Goal: Task Accomplishment & Management: Use online tool/utility

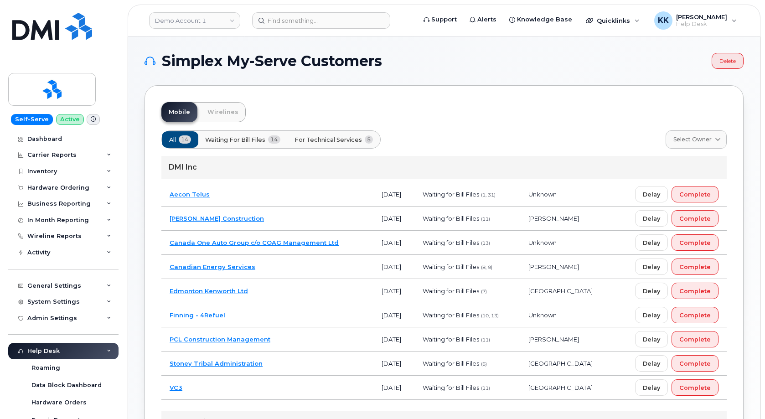
click at [288, 288] on td "Edmonton Kenworth Ltd" at bounding box center [267, 291] width 212 height 24
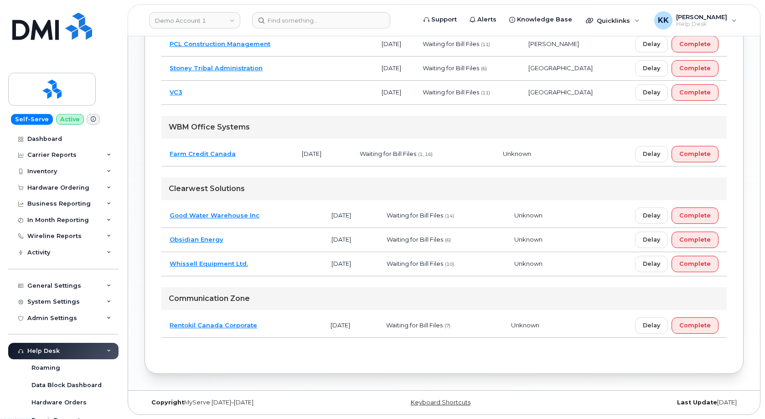
scroll to position [350, 0]
click at [268, 327] on td "Rentokil Canada Corporate" at bounding box center [241, 325] width 161 height 24
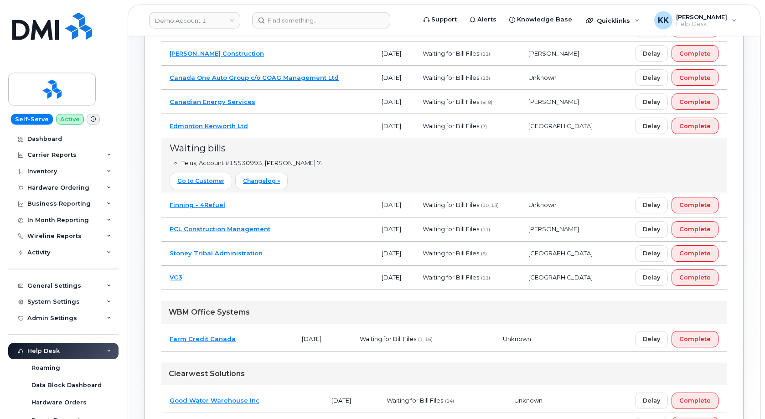
scroll to position [118, 0]
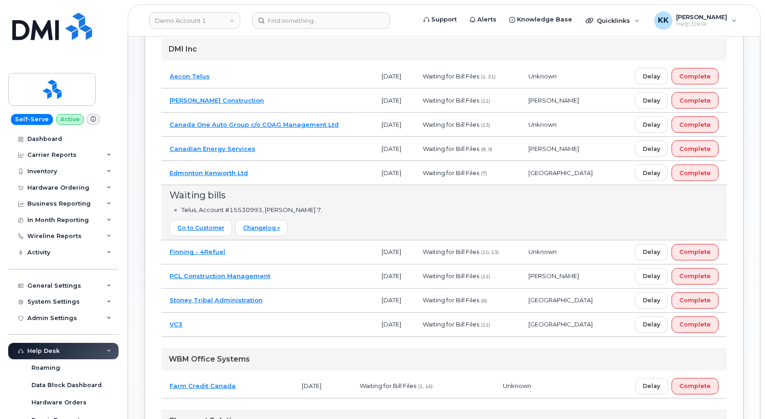
click at [260, 149] on td "Canadian Energy Services" at bounding box center [267, 149] width 212 height 24
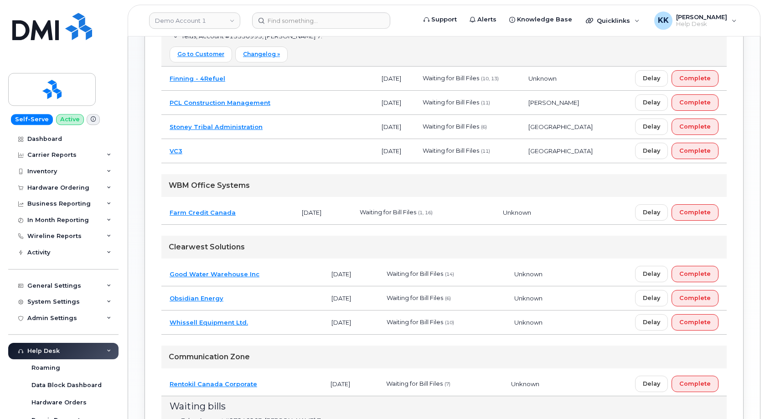
scroll to position [350, 0]
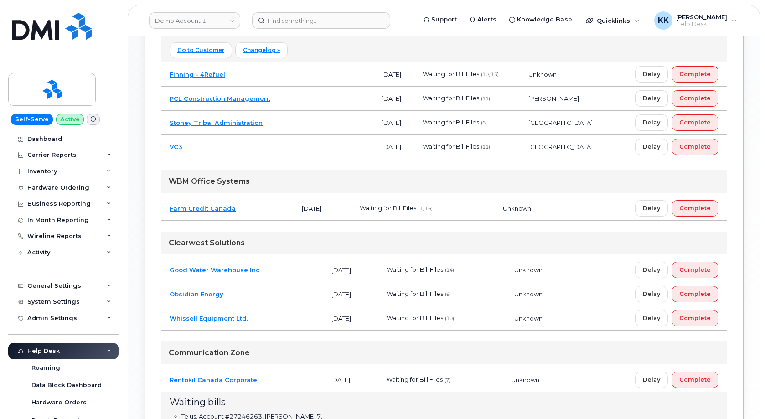
click at [273, 322] on td "Whissell Equipment Ltd." at bounding box center [242, 318] width 162 height 24
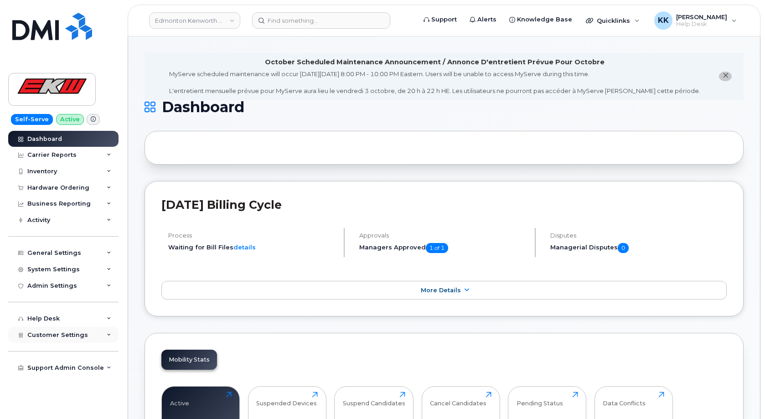
click at [82, 335] on span "Customer Settings" at bounding box center [57, 334] width 61 height 7
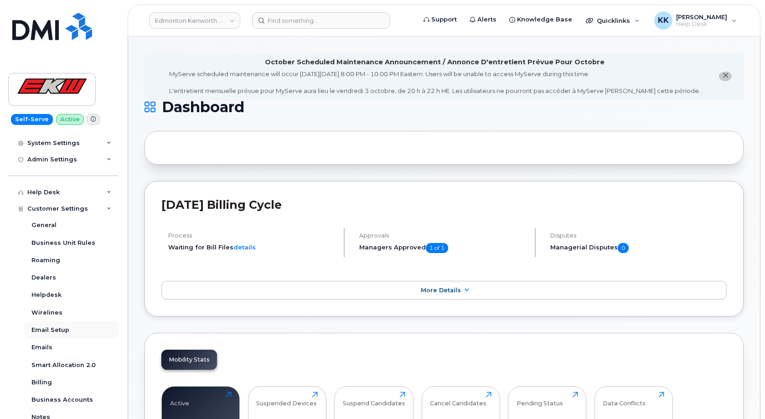
scroll to position [175, 0]
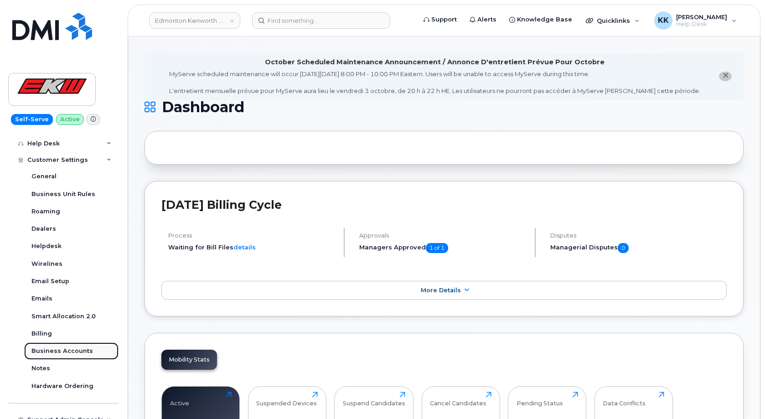
click at [73, 348] on div "Business Accounts" at bounding box center [62, 351] width 62 height 8
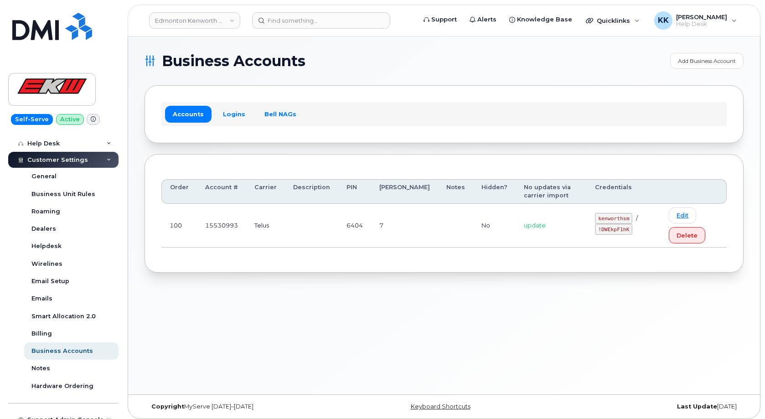
click at [232, 106] on div "Accounts Logins Bell NAGs" at bounding box center [443, 114] width 565 height 24
click at [228, 113] on link "Logins" at bounding box center [234, 114] width 38 height 16
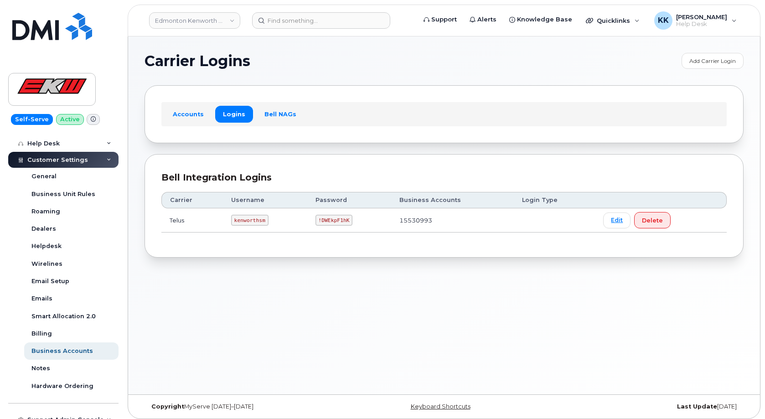
click at [250, 222] on code "kenworthsm" at bounding box center [249, 220] width 37 height 11
click at [251, 222] on code "kenworthsm" at bounding box center [249, 220] width 37 height 11
copy code "kenworthsm"
click at [329, 220] on code "!DWEkpF1hK" at bounding box center [333, 220] width 37 height 11
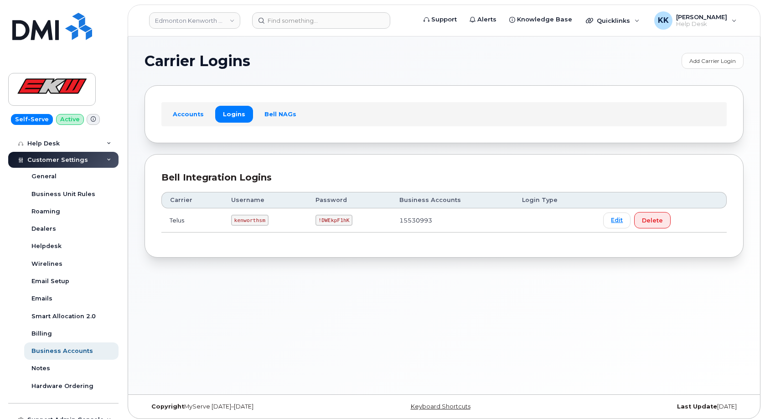
click at [329, 220] on code "!DWEkpF1hK" at bounding box center [333, 220] width 37 height 11
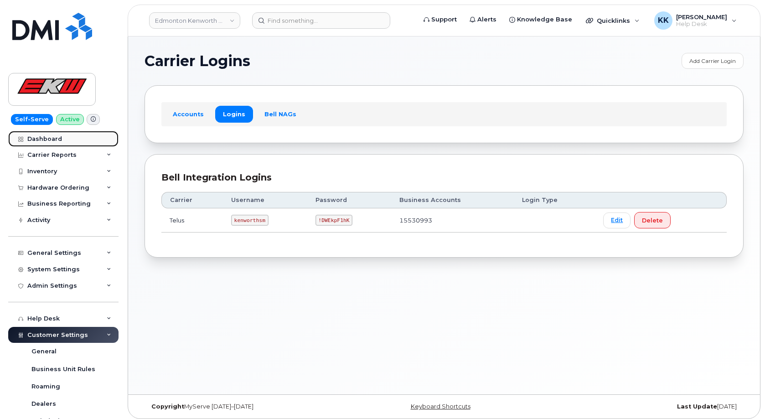
click at [53, 136] on div "Dashboard" at bounding box center [44, 138] width 35 height 7
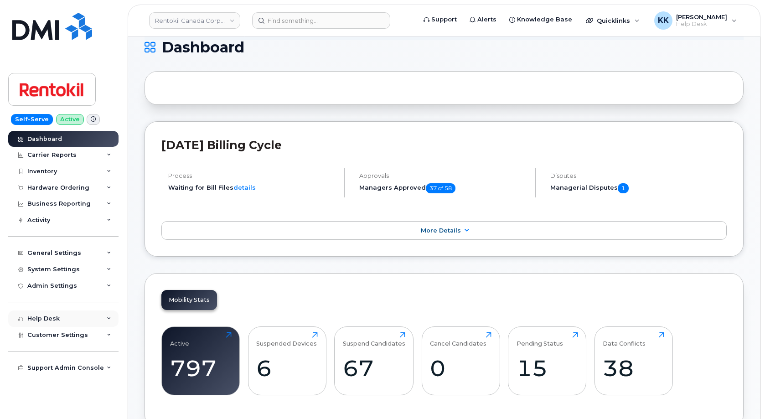
scroll to position [93, 0]
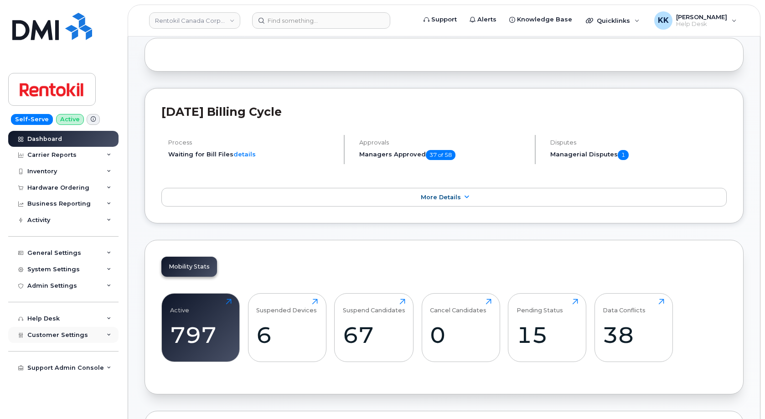
click at [68, 340] on div "Customer Settings" at bounding box center [63, 335] width 110 height 16
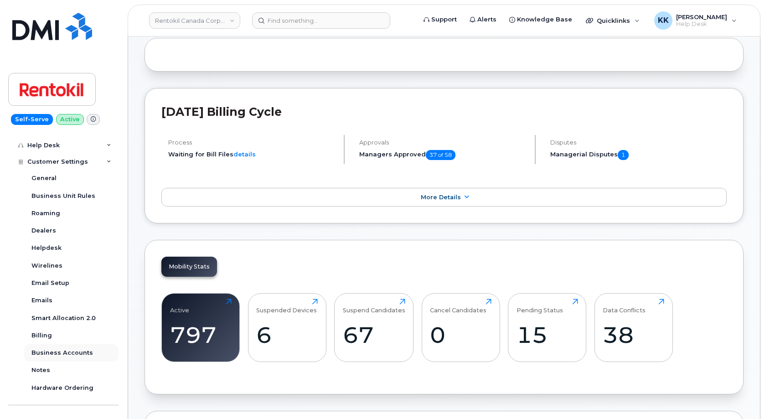
scroll to position [175, 0]
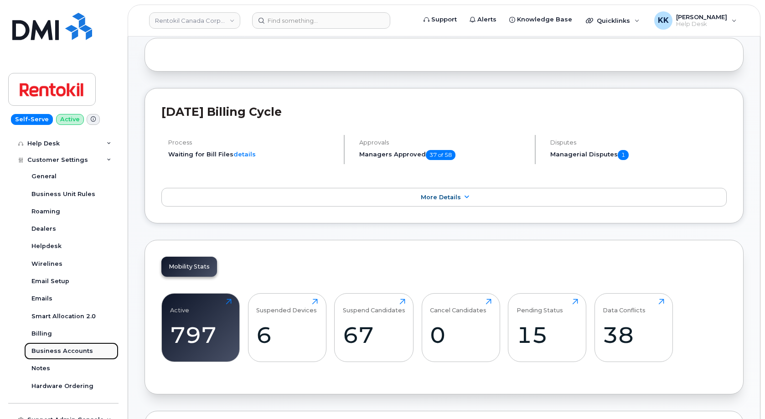
click at [77, 346] on link "Business Accounts" at bounding box center [71, 350] width 94 height 17
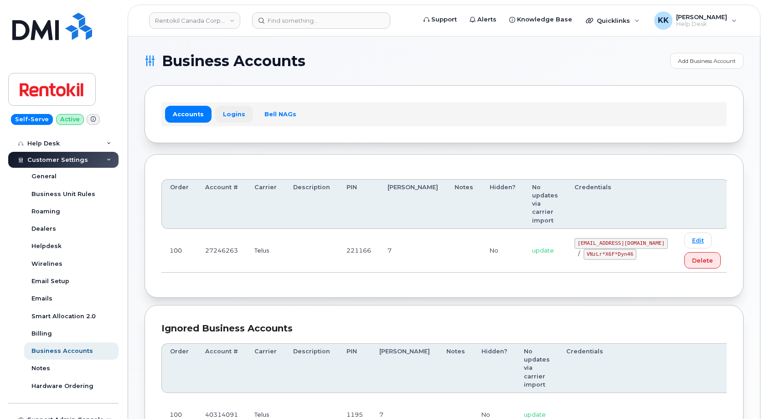
click at [224, 114] on link "Logins" at bounding box center [234, 114] width 38 height 16
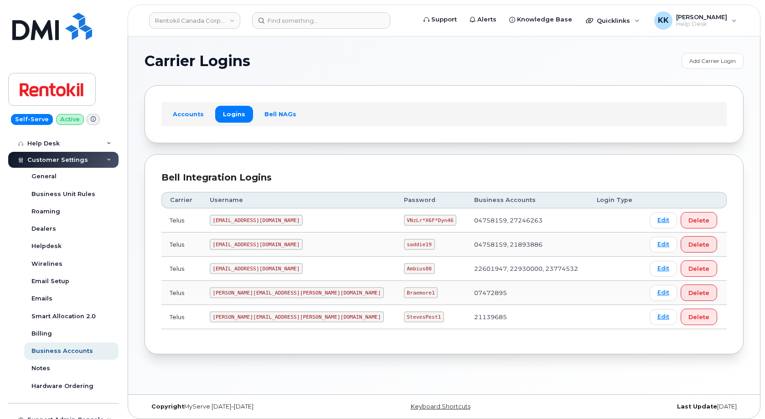
click at [261, 216] on code "malorie.bell@rentokil.com" at bounding box center [256, 220] width 93 height 11
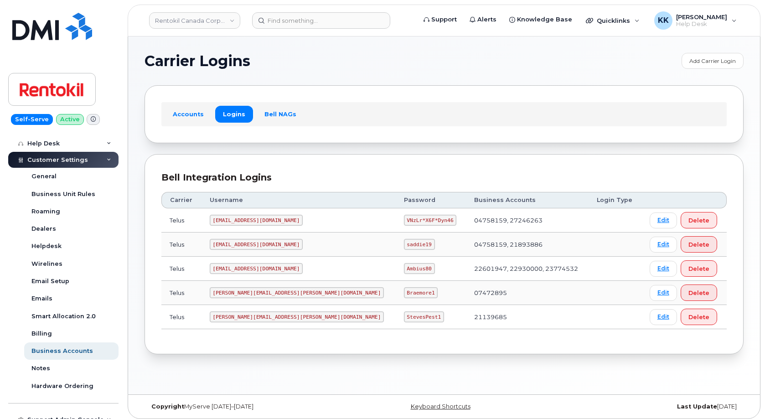
click at [404, 221] on code "VNzLr*X6F*Dyn46" at bounding box center [430, 220] width 53 height 11
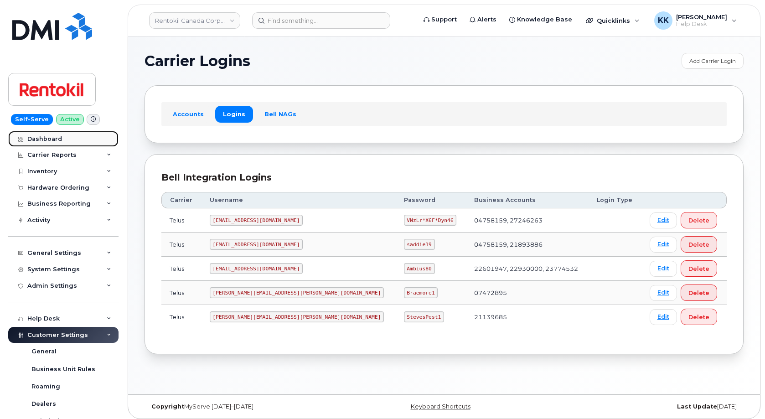
click at [57, 143] on link "Dashboard" at bounding box center [63, 139] width 110 height 16
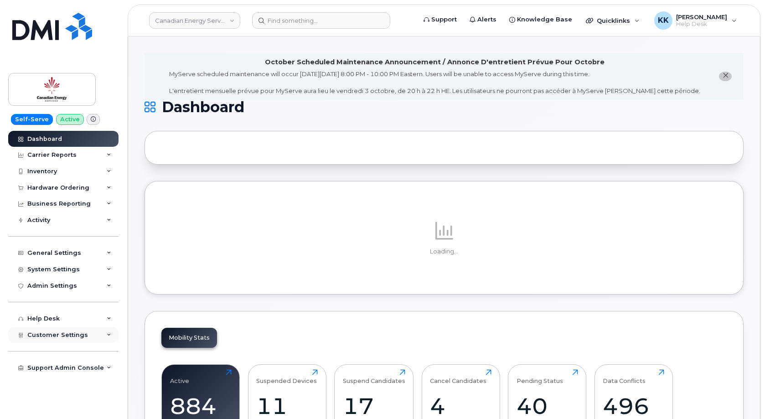
click at [72, 338] on span "Customer Settings" at bounding box center [57, 334] width 61 height 7
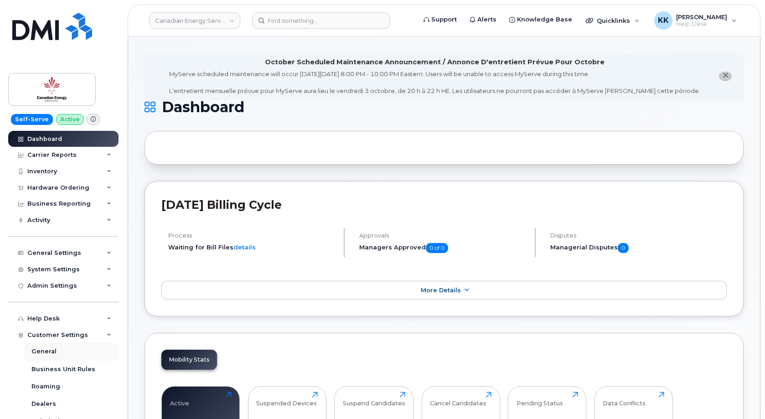
scroll to position [175, 0]
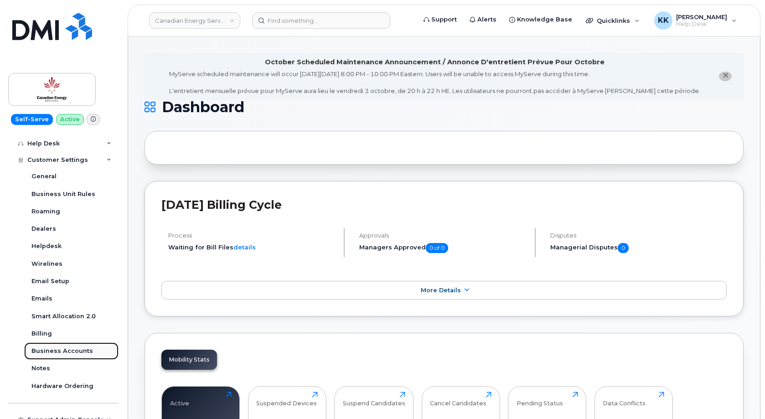
click at [75, 352] on div "Business Accounts" at bounding box center [62, 351] width 62 height 8
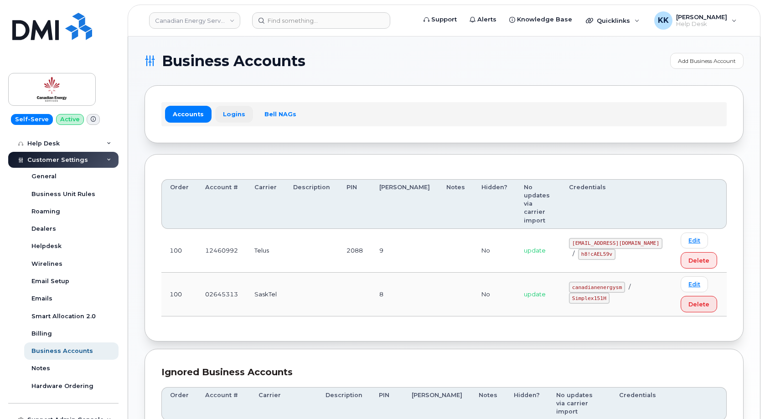
click at [231, 111] on link "Logins" at bounding box center [234, 114] width 38 height 16
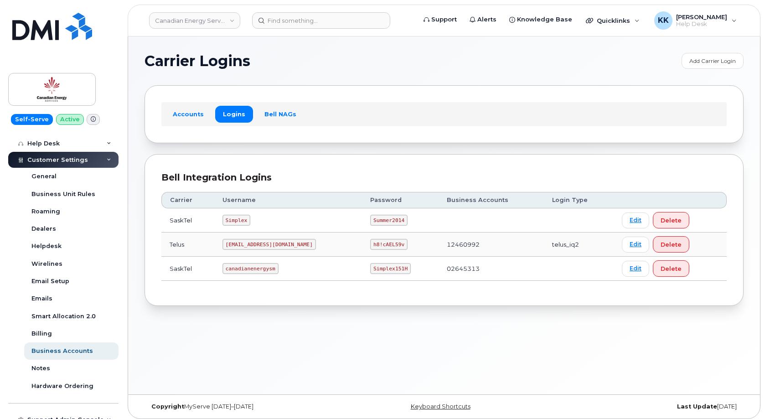
click at [296, 285] on div "Carrier Username Password Business Accounts Login Type SaskTel Simplex Summer20…" at bounding box center [443, 236] width 565 height 105
click at [258, 250] on code "SimplexTelusIQ@ceslp.ca" at bounding box center [268, 244] width 93 height 11
click at [258, 249] on code "SimplexTelusIQ@ceslp.ca" at bounding box center [268, 244] width 93 height 11
click at [256, 246] on code "SimplexTelusIQ@ceslp.ca" at bounding box center [268, 244] width 93 height 11
click at [256, 246] on code "[EMAIL_ADDRESS][DOMAIN_NAME]" at bounding box center [268, 244] width 93 height 11
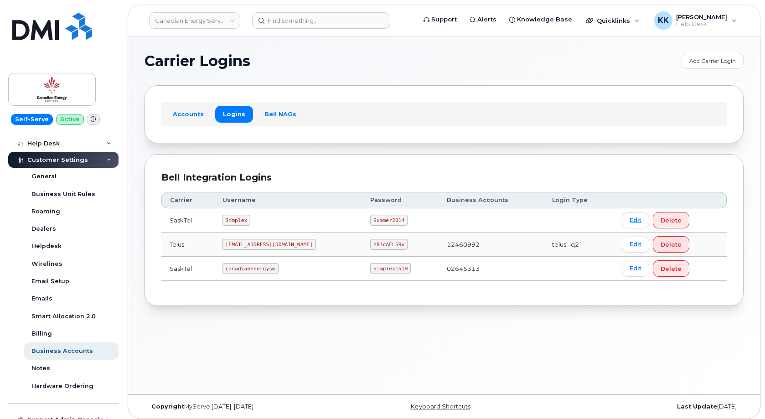
click at [256, 246] on code "[EMAIL_ADDRESS][DOMAIN_NAME]" at bounding box center [268, 244] width 93 height 11
click at [256, 246] on code "SimplexTelusIQ@ceslp.ca" at bounding box center [268, 244] width 93 height 11
click at [382, 245] on code "h8!cAEL59v" at bounding box center [388, 244] width 37 height 11
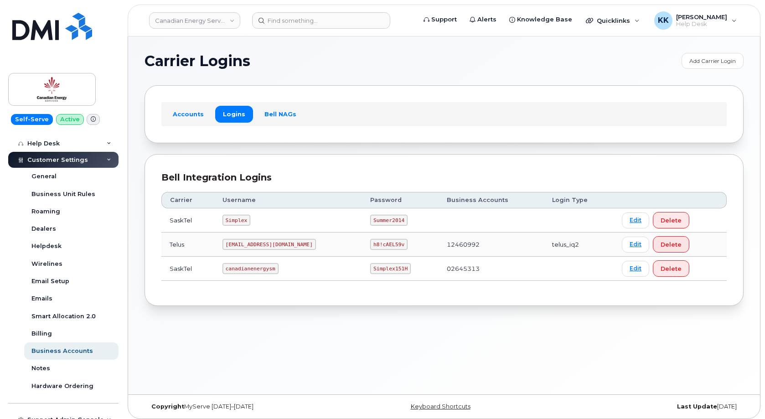
click at [382, 245] on code "h8!cAEL59v" at bounding box center [388, 244] width 37 height 11
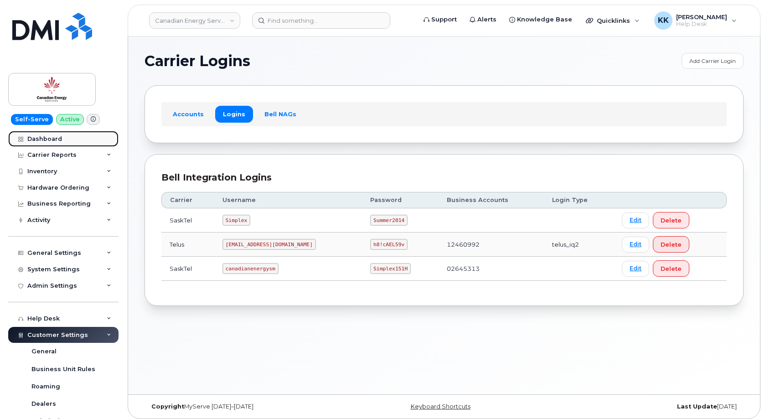
click at [57, 142] on div "Dashboard" at bounding box center [44, 138] width 35 height 7
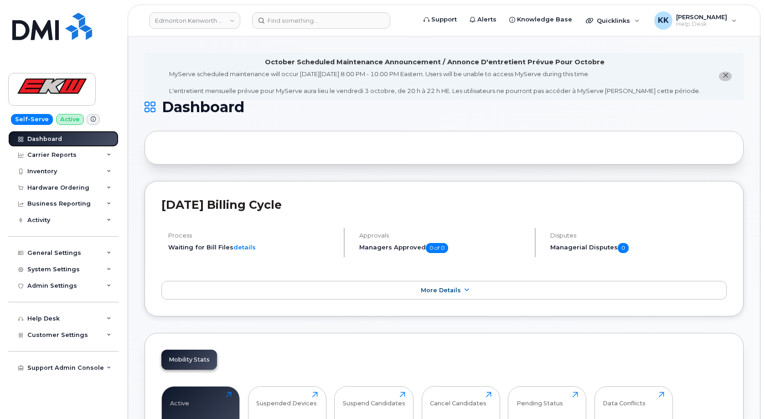
click at [71, 139] on link "Dashboard" at bounding box center [63, 139] width 110 height 16
click at [43, 138] on div "Dashboard" at bounding box center [44, 138] width 35 height 7
click at [35, 143] on link "Dashboard" at bounding box center [63, 139] width 110 height 16
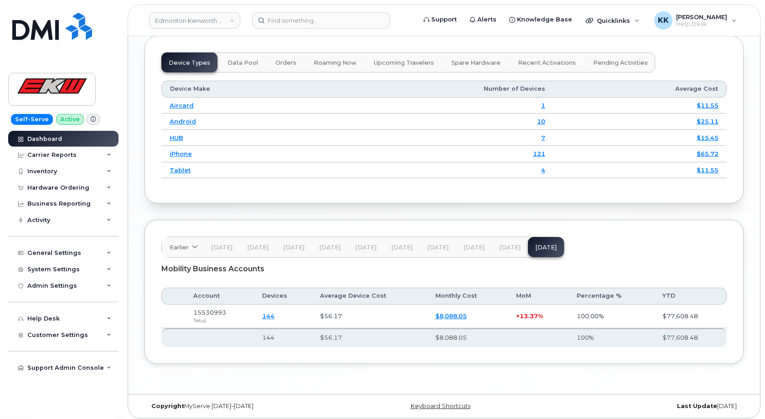
scroll to position [1207, 0]
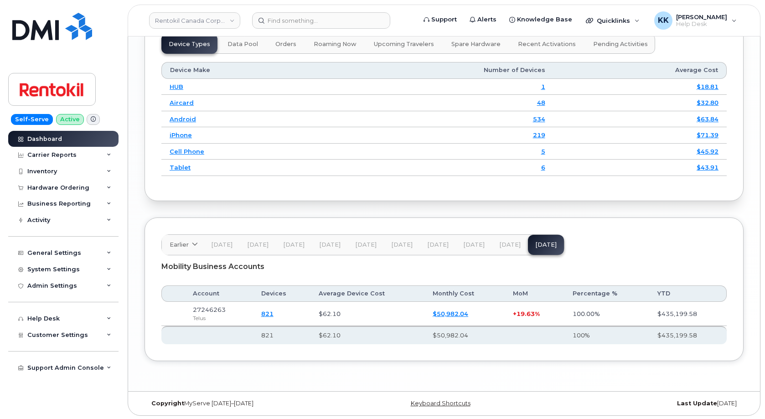
scroll to position [1236, 0]
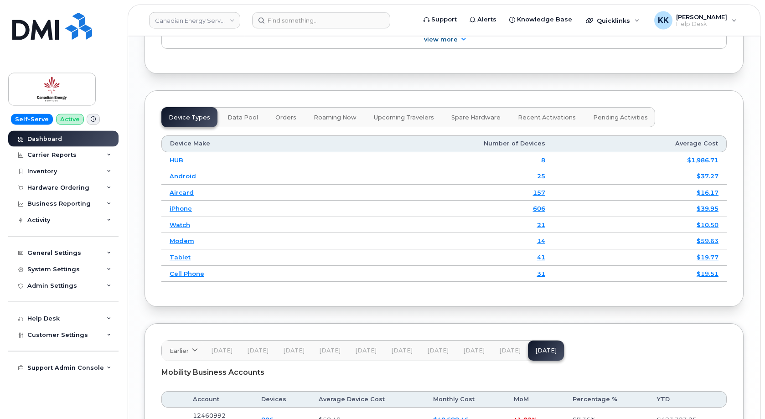
scroll to position [1280, 0]
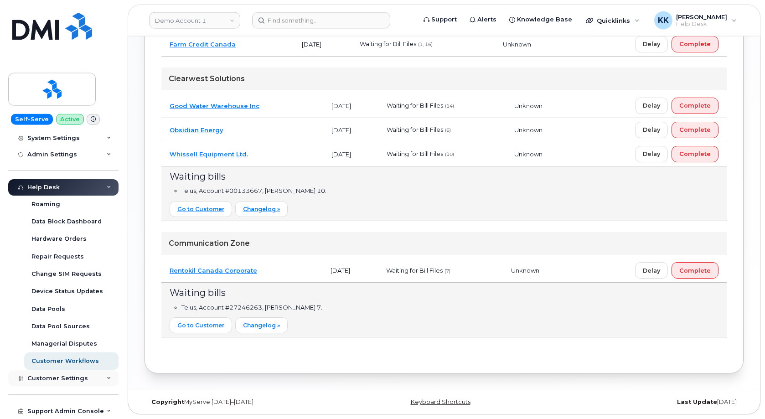
scroll to position [516, 0]
click at [65, 408] on div "Support Admin Console" at bounding box center [65, 410] width 77 height 7
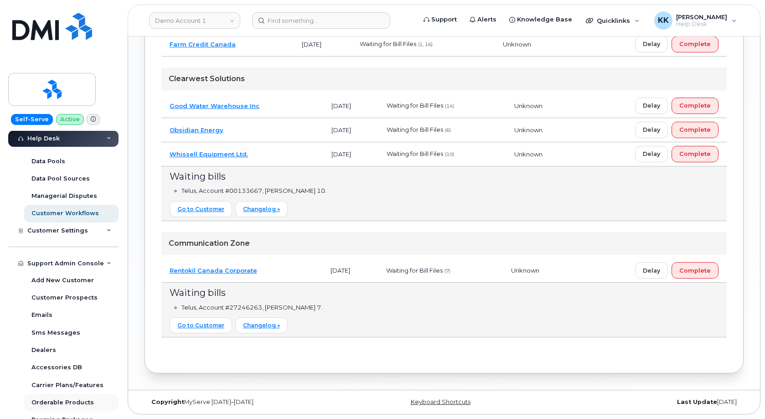
scroll to position [338, 0]
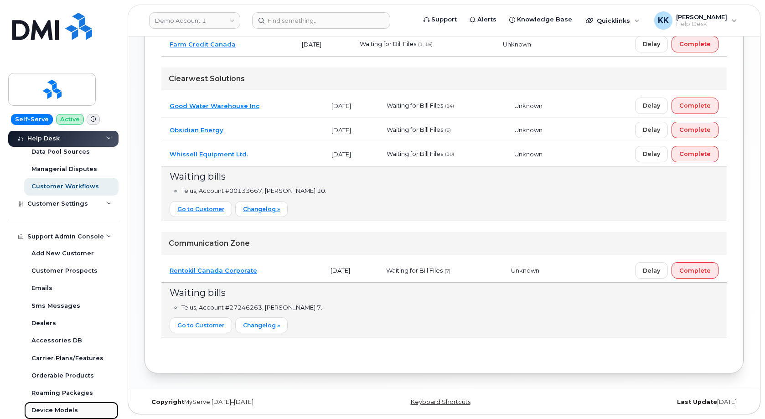
click at [59, 406] on link "Device Models" at bounding box center [71, 410] width 94 height 17
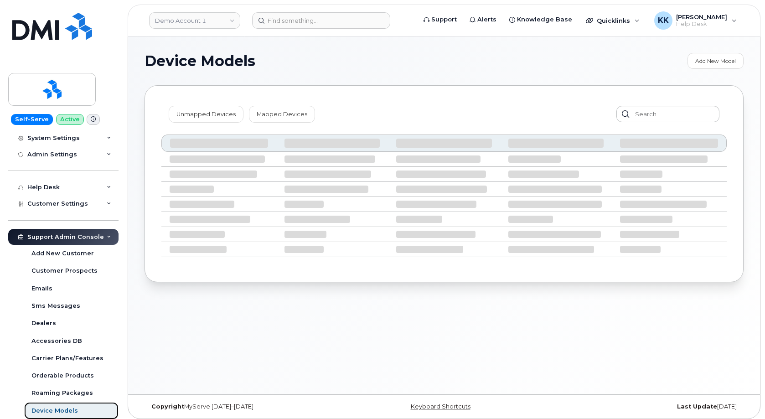
scroll to position [164, 0]
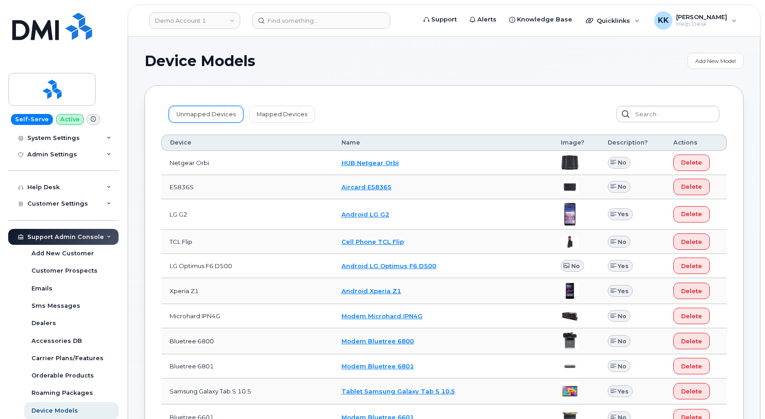
click at [191, 109] on link "Unmapped Devices" at bounding box center [206, 114] width 75 height 16
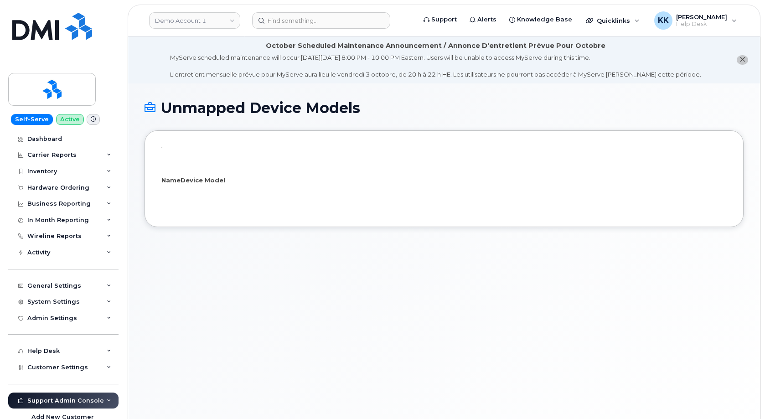
select select "25"
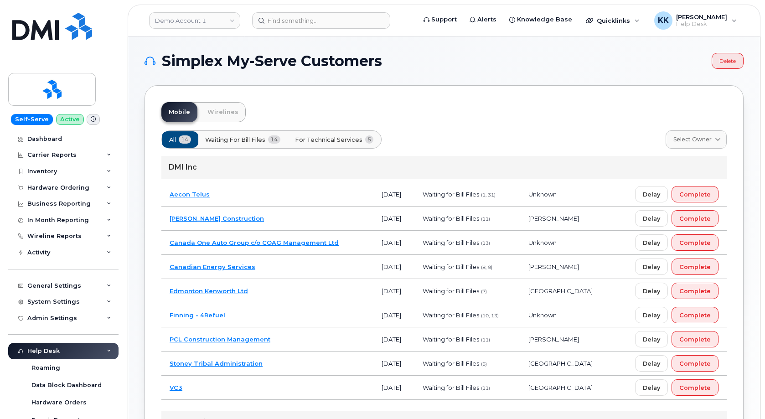
click at [360, 139] on span "For Technical Services" at bounding box center [328, 139] width 67 height 9
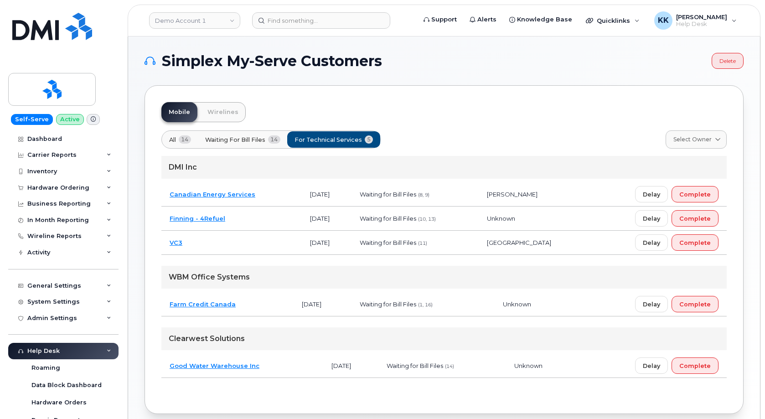
click at [274, 190] on td "Canadian Energy Services" at bounding box center [231, 194] width 140 height 24
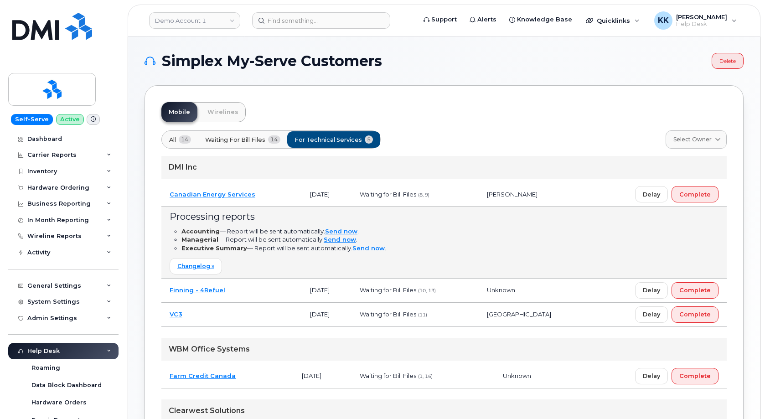
click at [274, 190] on td "Canadian Energy Services" at bounding box center [231, 194] width 140 height 24
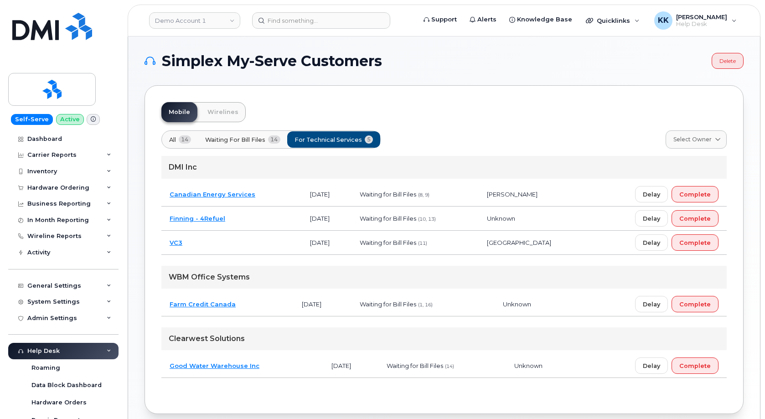
click at [267, 219] on td "Finning - 4Refuel" at bounding box center [231, 218] width 140 height 24
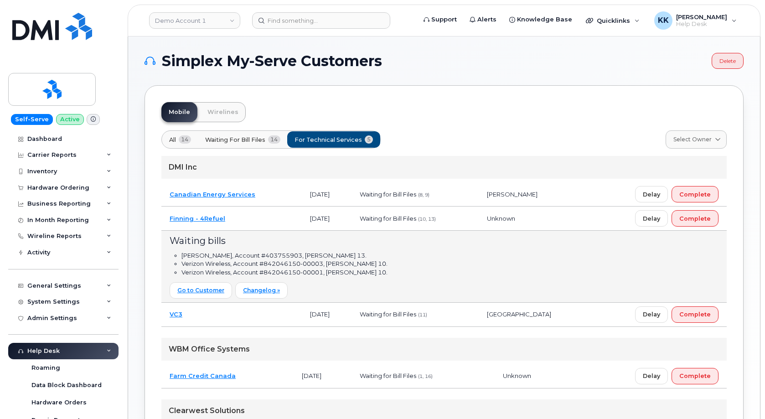
click at [266, 220] on td "Finning - 4Refuel" at bounding box center [231, 218] width 140 height 24
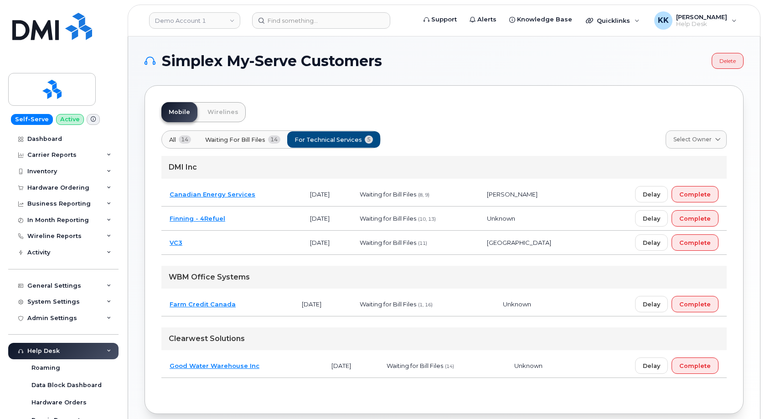
click at [256, 244] on td "VC3" at bounding box center [231, 243] width 140 height 24
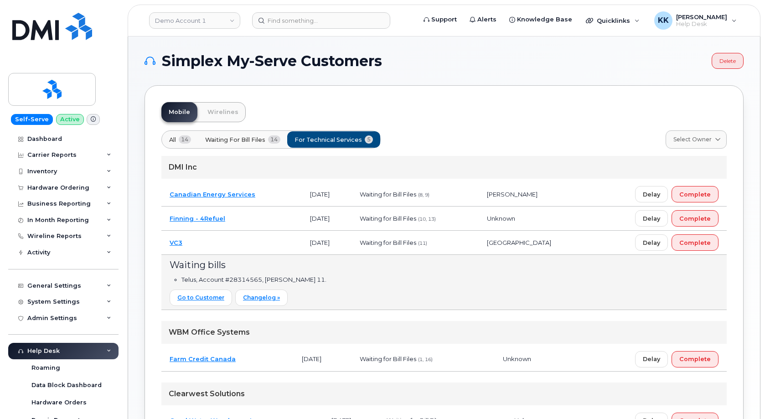
click at [256, 244] on td "VC3" at bounding box center [231, 243] width 140 height 24
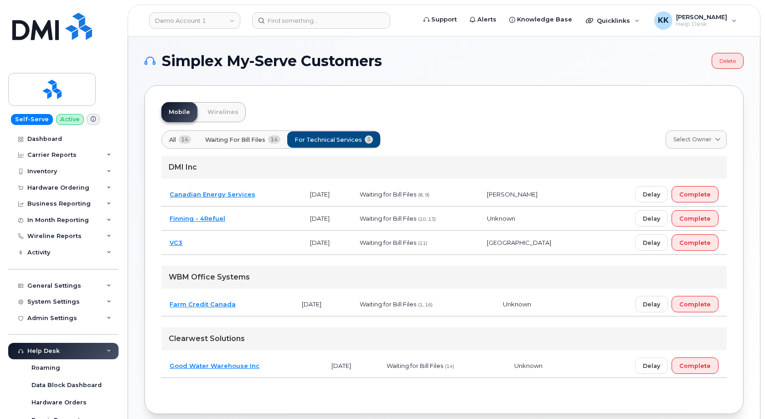
click at [271, 308] on td "Farm Credit Canada" at bounding box center [227, 304] width 132 height 24
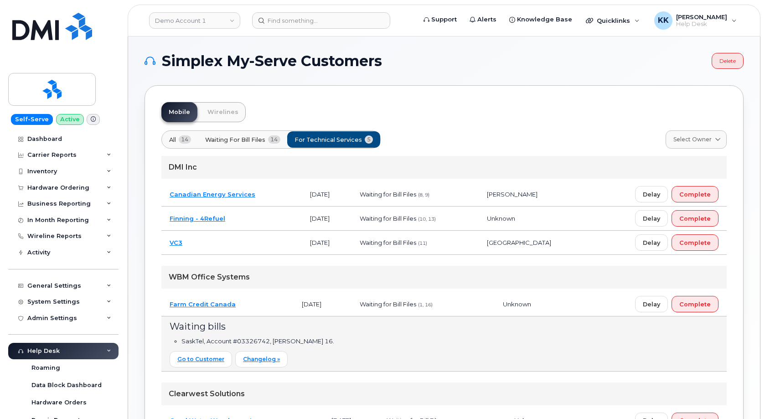
click at [270, 308] on td "Farm Credit Canada" at bounding box center [227, 304] width 132 height 24
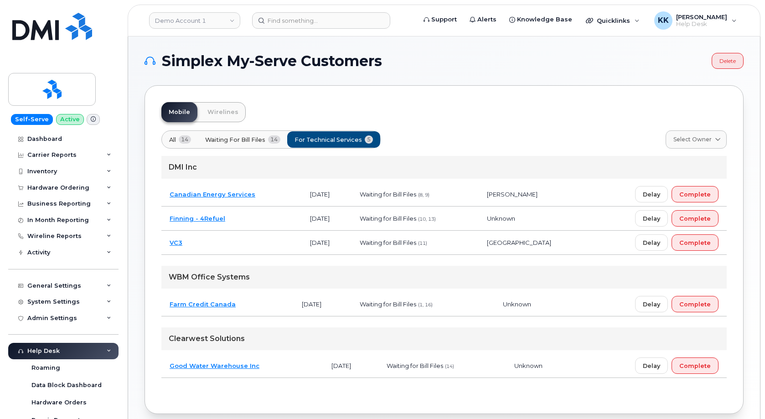
click at [268, 362] on td "Good Water Warehouse Inc" at bounding box center [242, 366] width 162 height 24
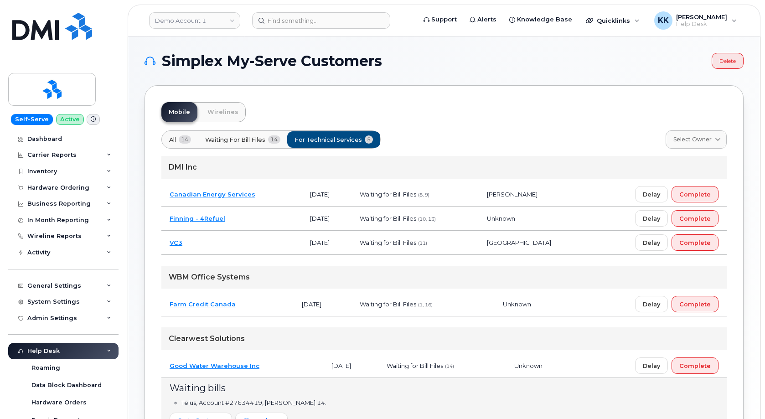
click at [268, 362] on td "Good Water Warehouse Inc" at bounding box center [242, 366] width 162 height 24
